Goal: Find specific page/section: Find specific page/section

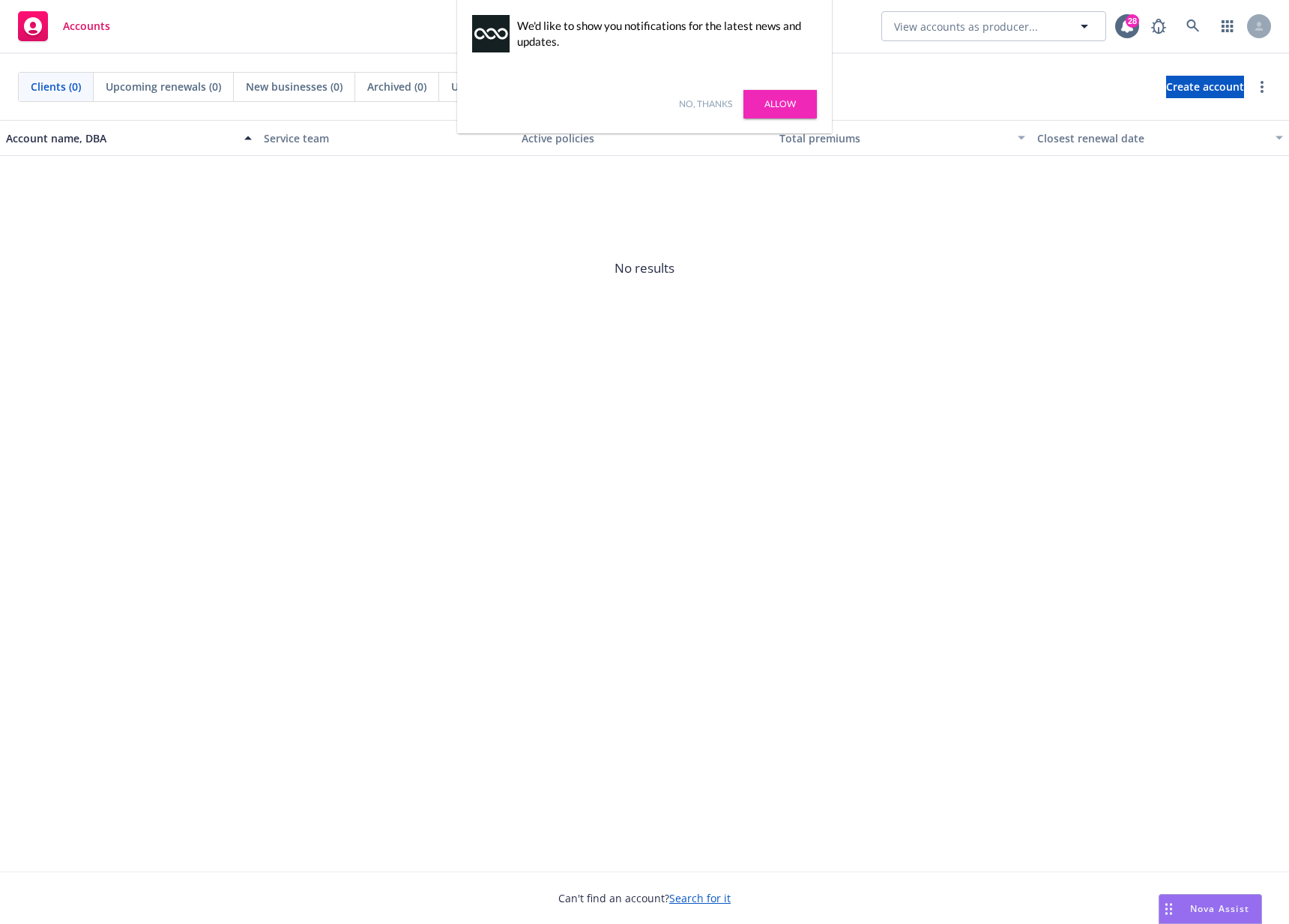
click at [706, 106] on link "No, thanks" at bounding box center [706, 104] width 54 height 13
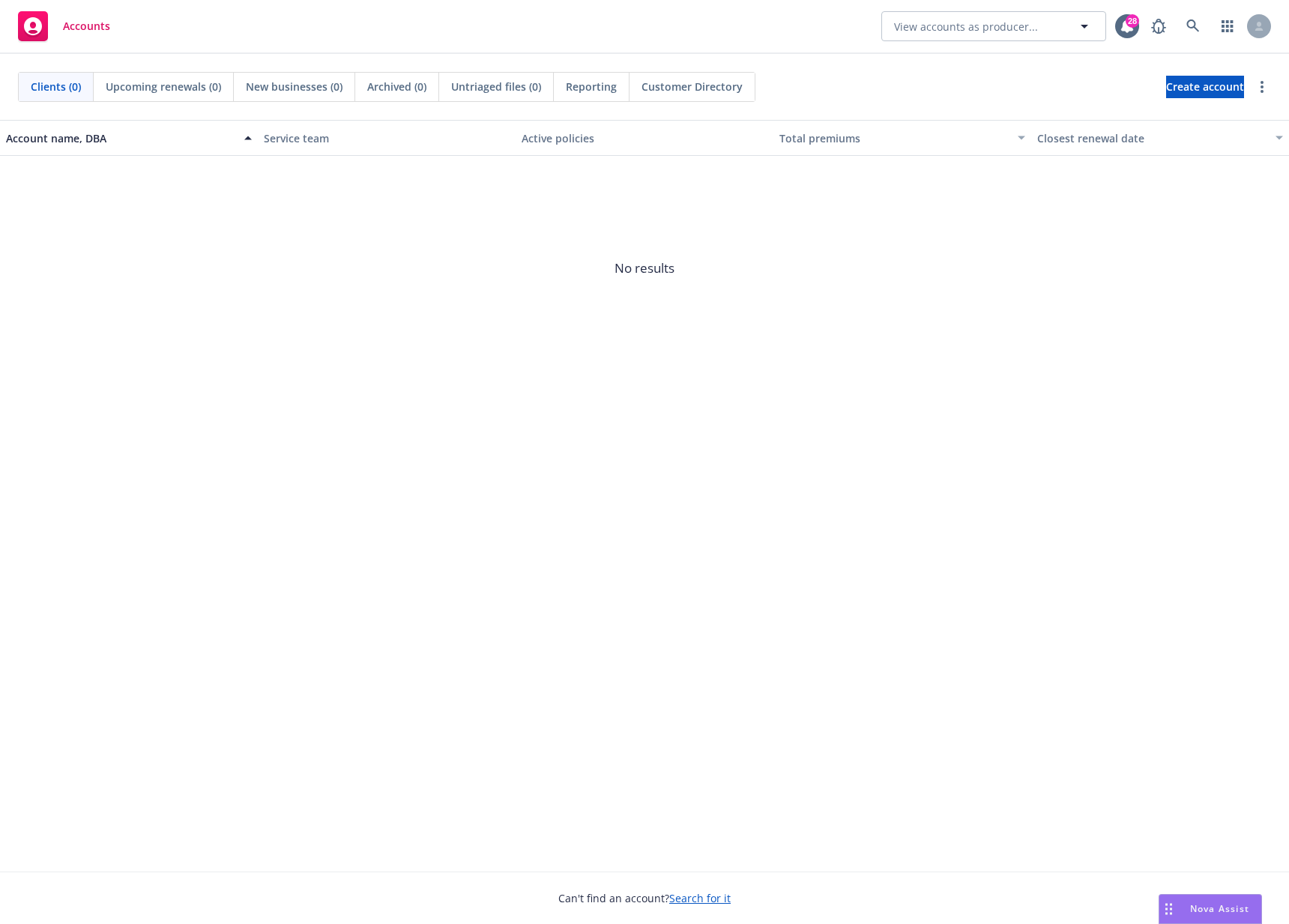
click at [826, 28] on div "Accounts View accounts as producer... 28" at bounding box center [644, 27] width 1289 height 54
click at [555, 318] on span "No results" at bounding box center [644, 268] width 1289 height 225
click at [794, 241] on span "No results" at bounding box center [644, 268] width 1289 height 225
